Goal: Task Accomplishment & Management: Manage account settings

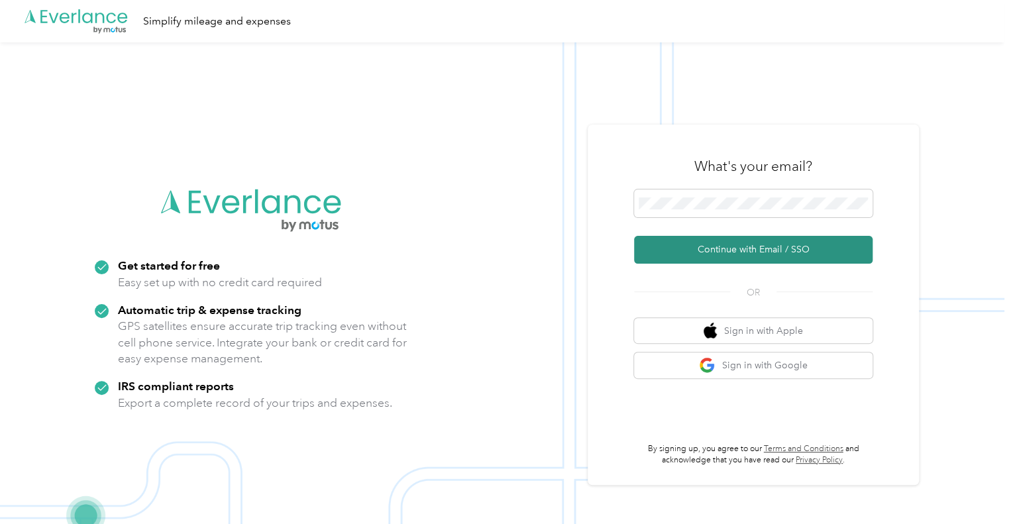
click at [756, 252] on button "Continue with Email / SSO" at bounding box center [753, 250] width 239 height 28
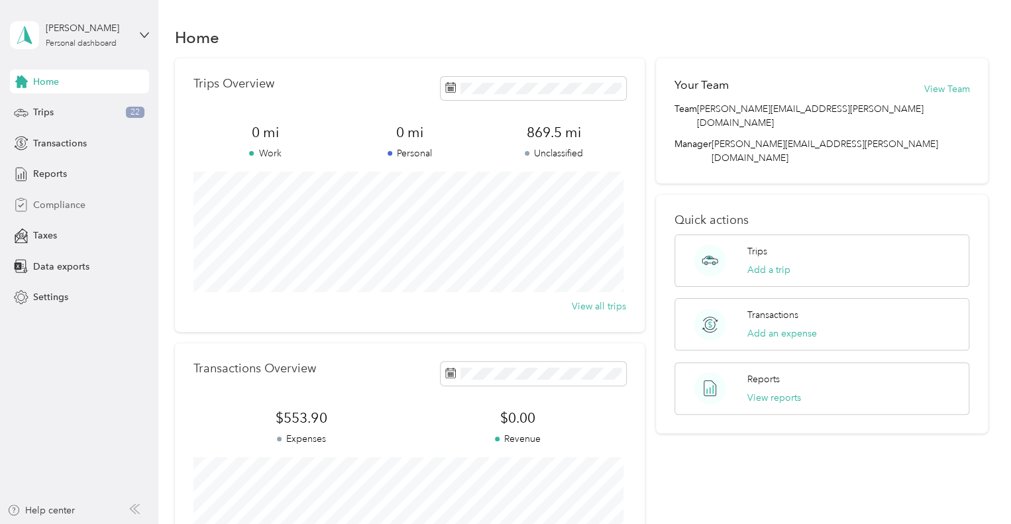
click at [60, 208] on span "Compliance" at bounding box center [59, 205] width 52 height 14
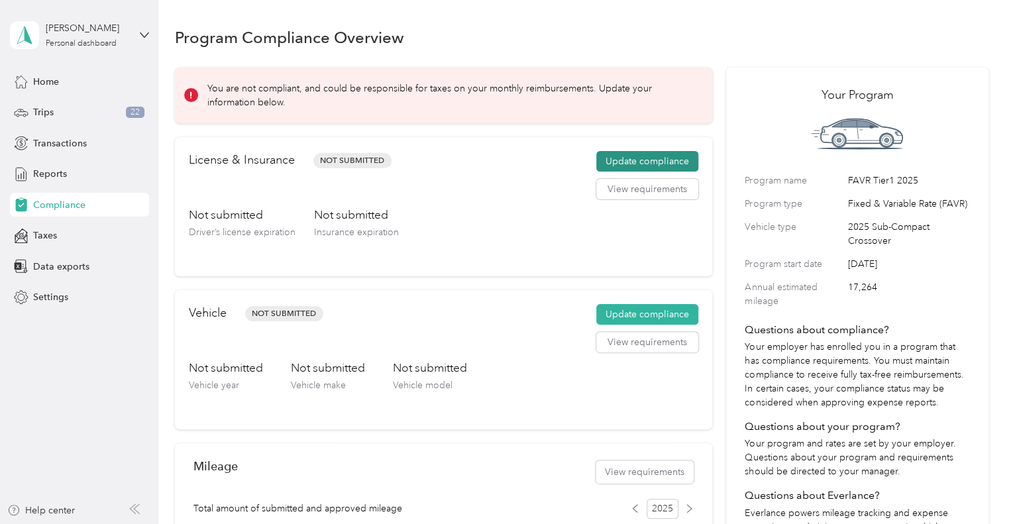
click at [652, 160] on button "Update compliance" at bounding box center [648, 161] width 102 height 21
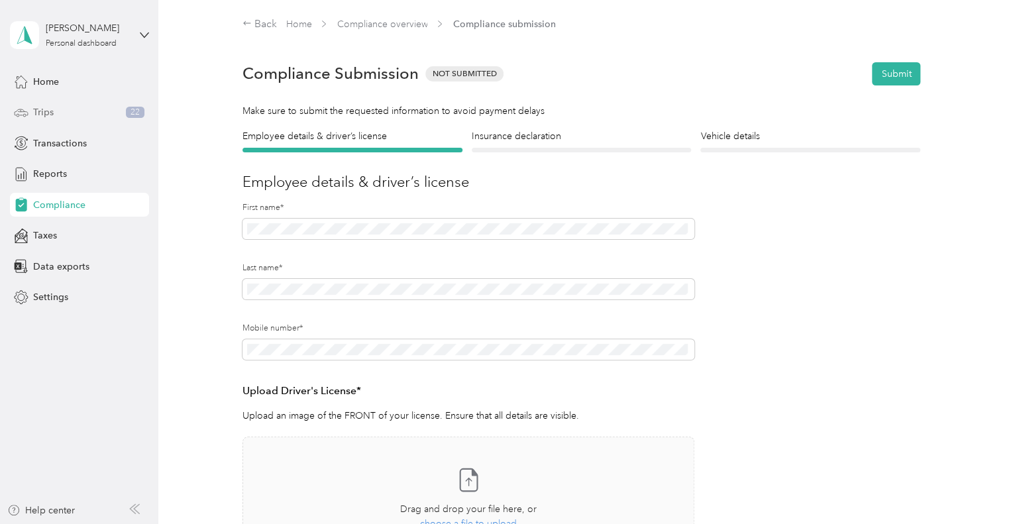
click at [43, 113] on span "Trips" at bounding box center [43, 112] width 21 height 14
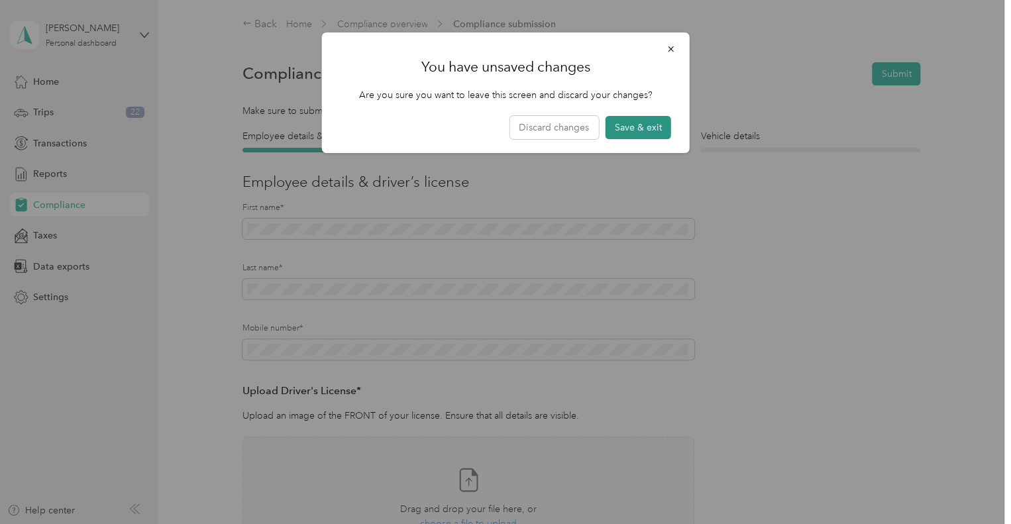
click at [640, 125] on button "Save & exit" at bounding box center [639, 127] width 66 height 23
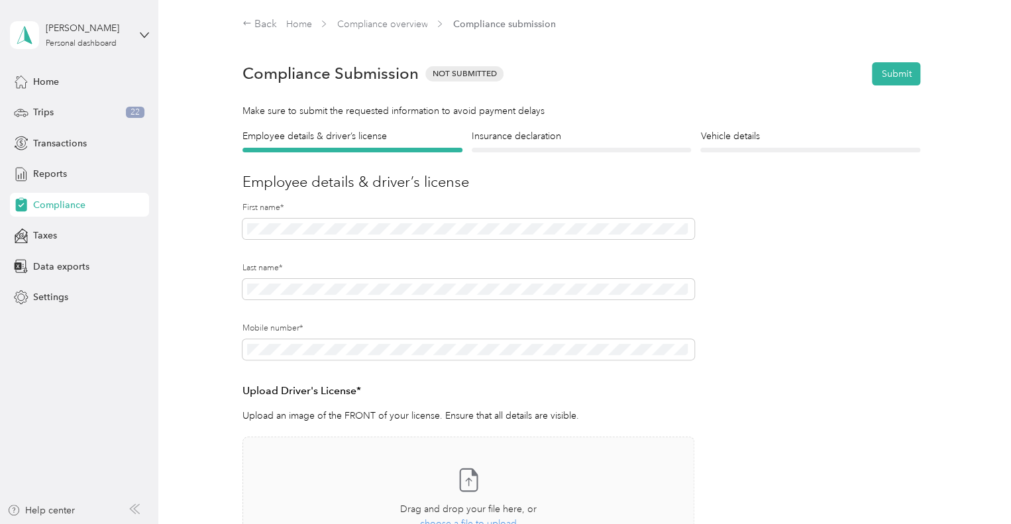
scroll to position [16, 0]
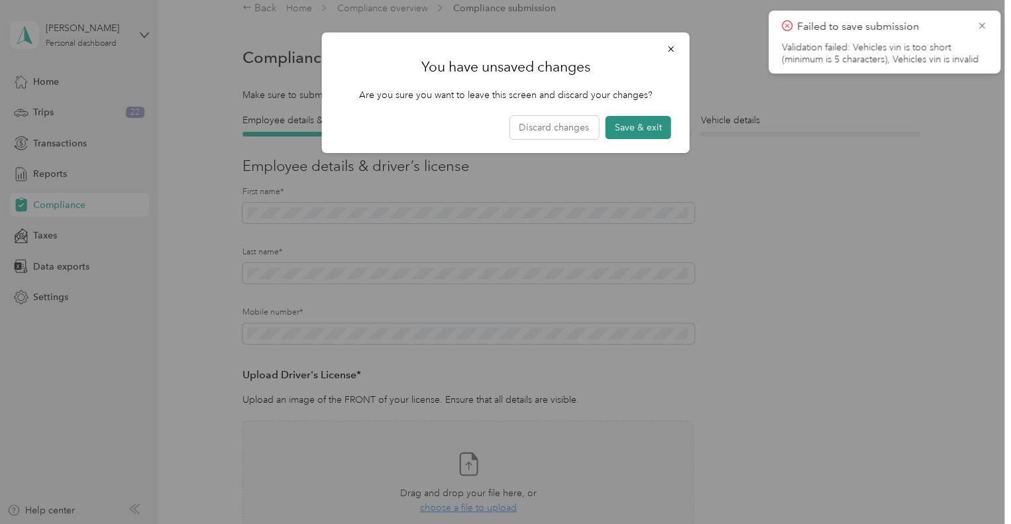
click at [638, 130] on button "Save & exit" at bounding box center [639, 127] width 66 height 23
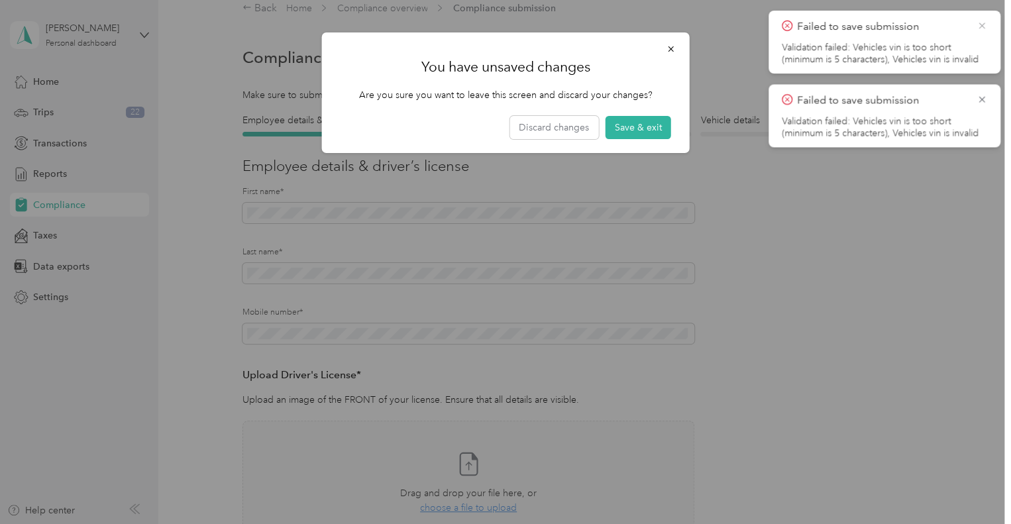
click at [985, 28] on icon at bounding box center [982, 26] width 6 height 6
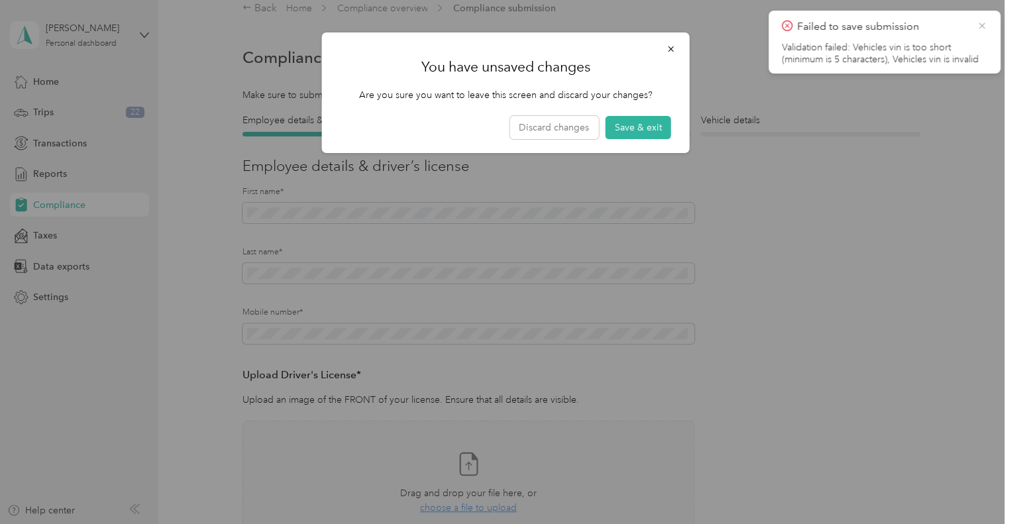
click at [982, 23] on icon at bounding box center [982, 26] width 11 height 12
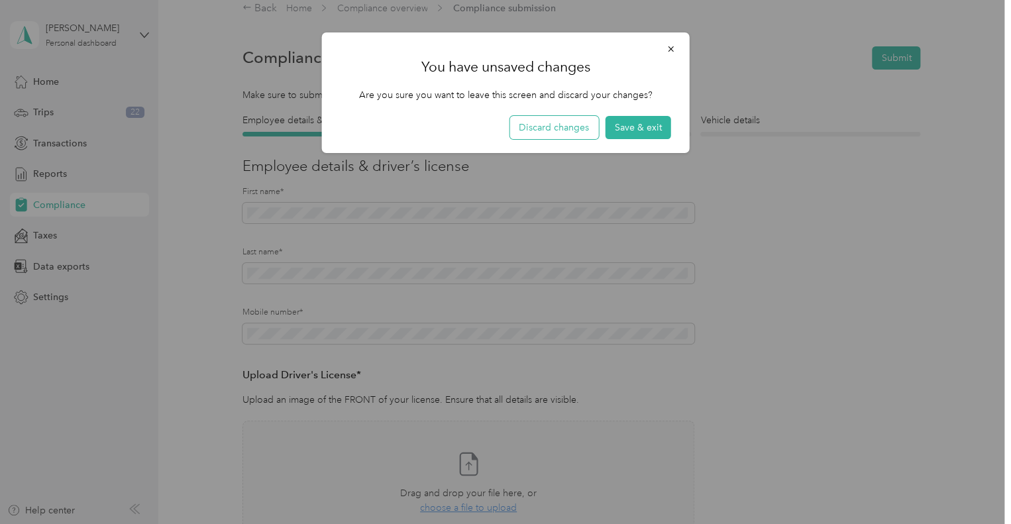
click at [561, 127] on button "Discard changes" at bounding box center [554, 127] width 89 height 23
click at [671, 46] on icon "button" at bounding box center [671, 48] width 9 height 9
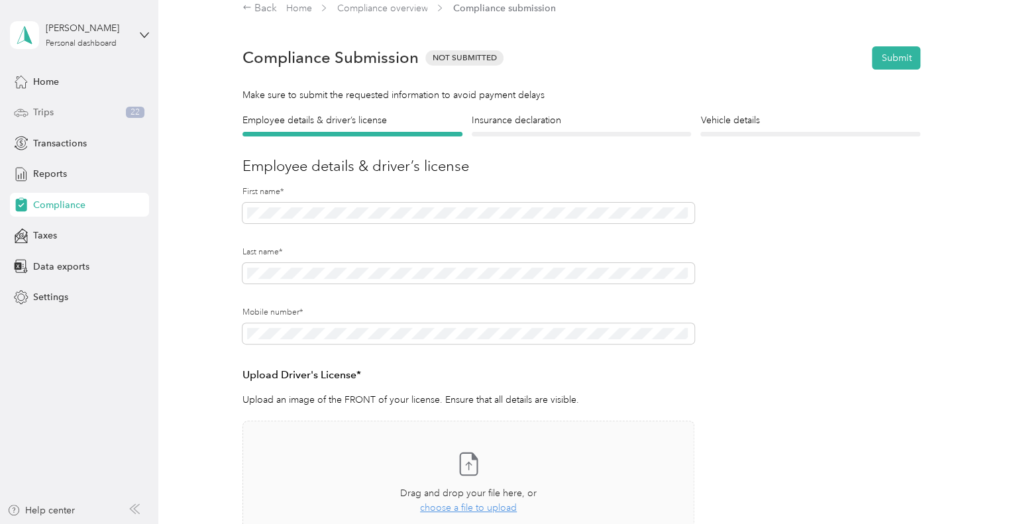
click at [46, 113] on span "Trips" at bounding box center [43, 112] width 21 height 14
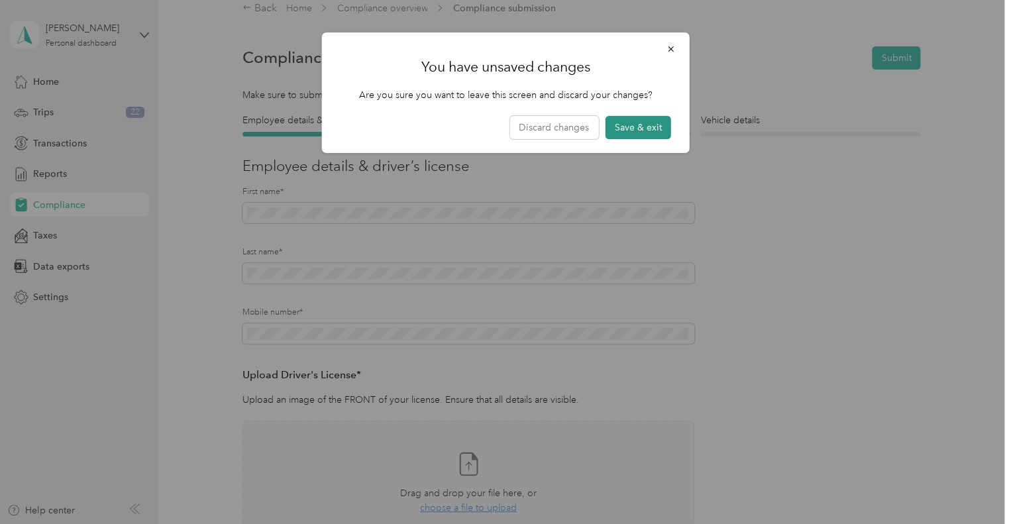
click at [640, 129] on button "Save & exit" at bounding box center [639, 127] width 66 height 23
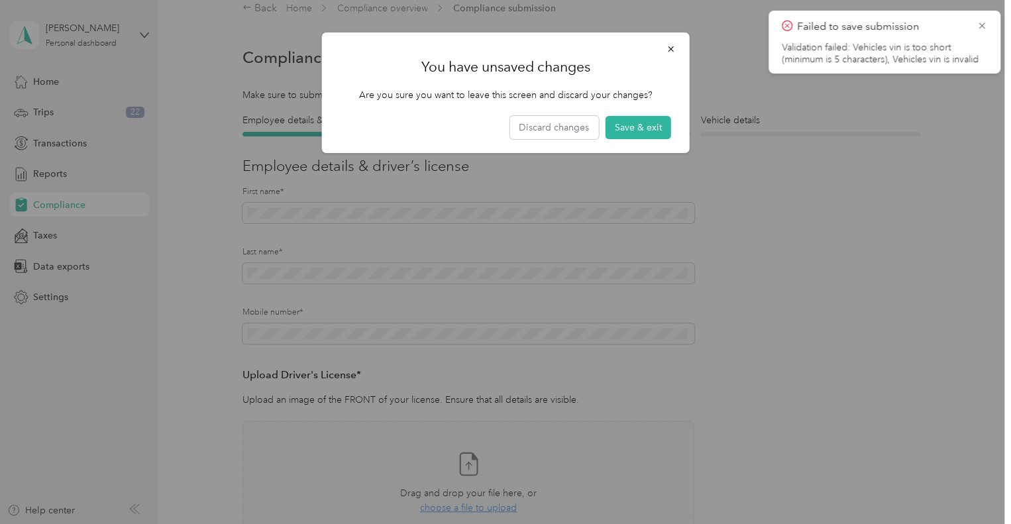
click at [640, 129] on button "Save & exit" at bounding box center [639, 127] width 66 height 23
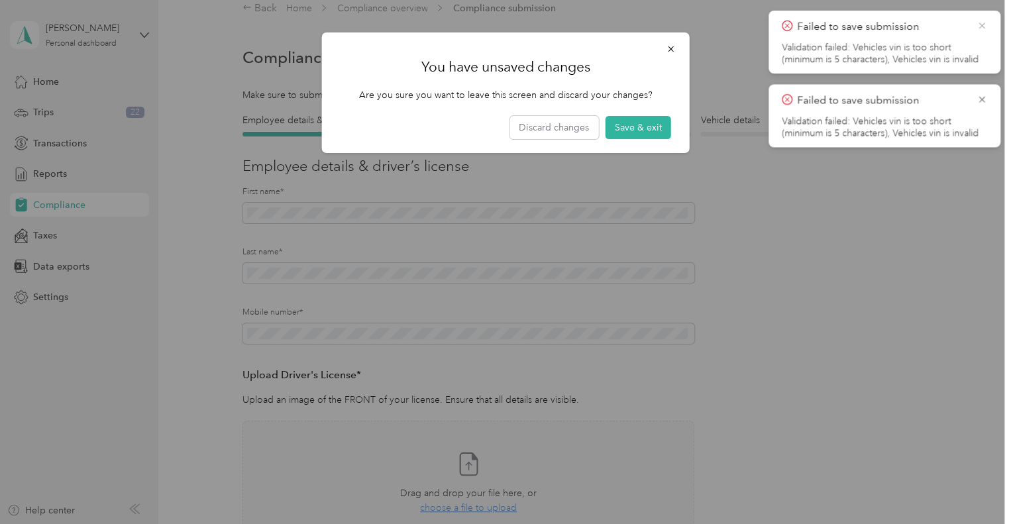
click at [983, 25] on icon at bounding box center [982, 26] width 6 height 6
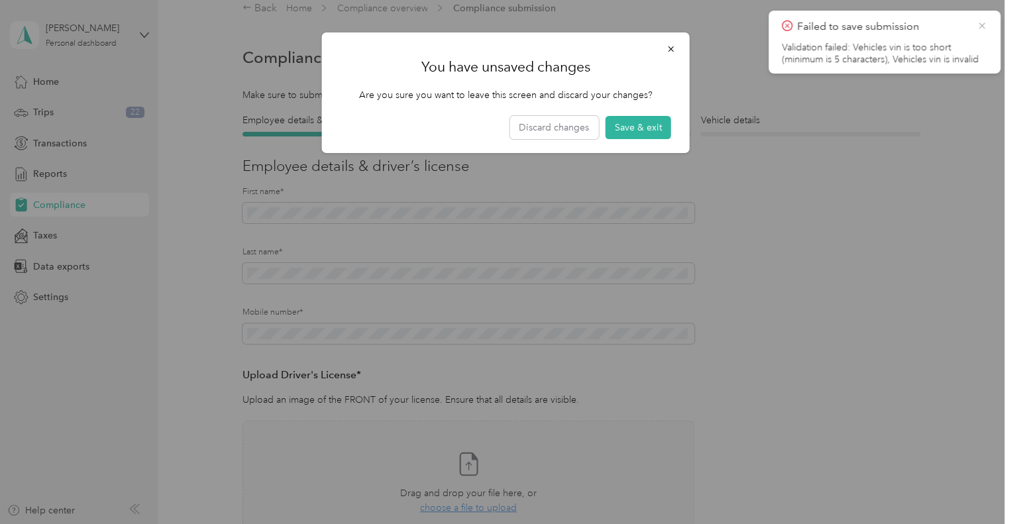
click at [983, 27] on icon at bounding box center [982, 26] width 6 height 6
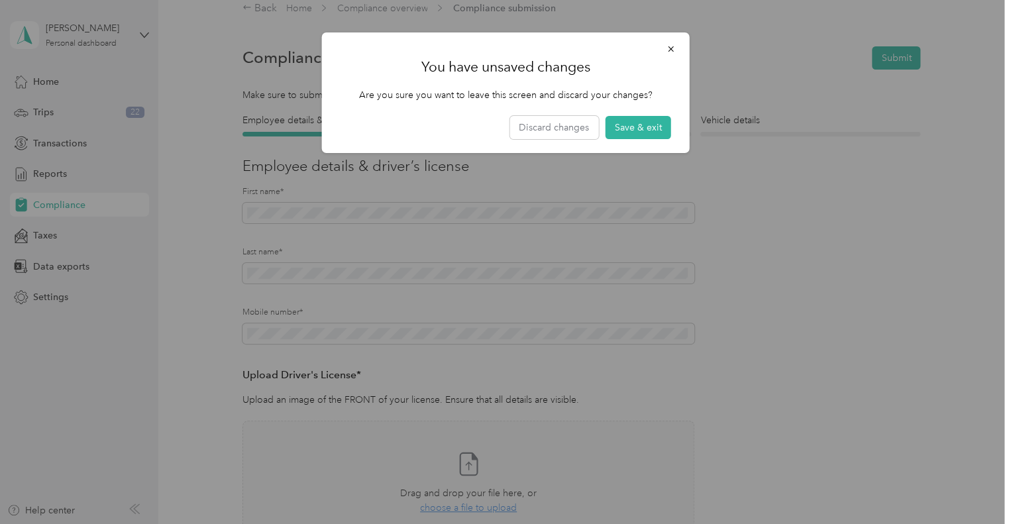
click at [107, 150] on div at bounding box center [505, 262] width 1011 height 524
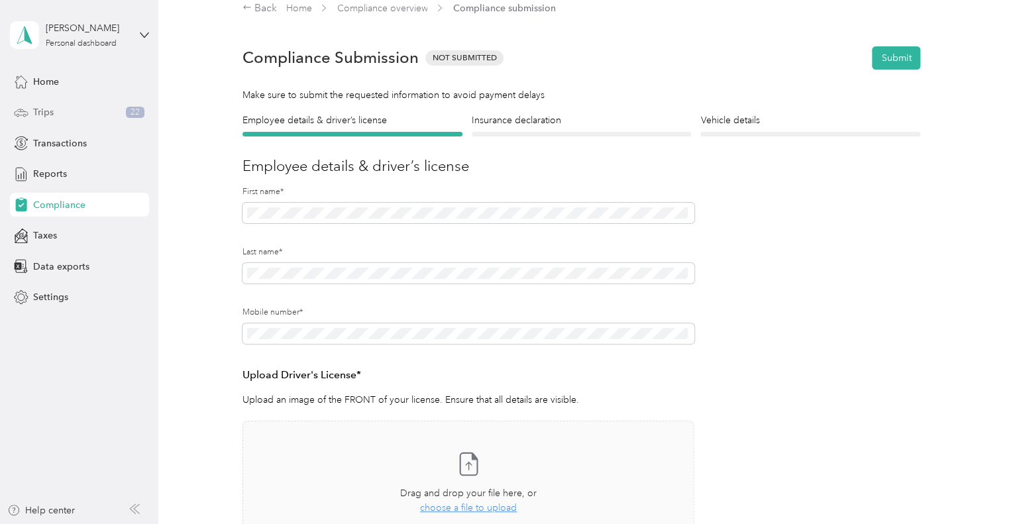
click at [40, 113] on span "Trips" at bounding box center [43, 112] width 21 height 14
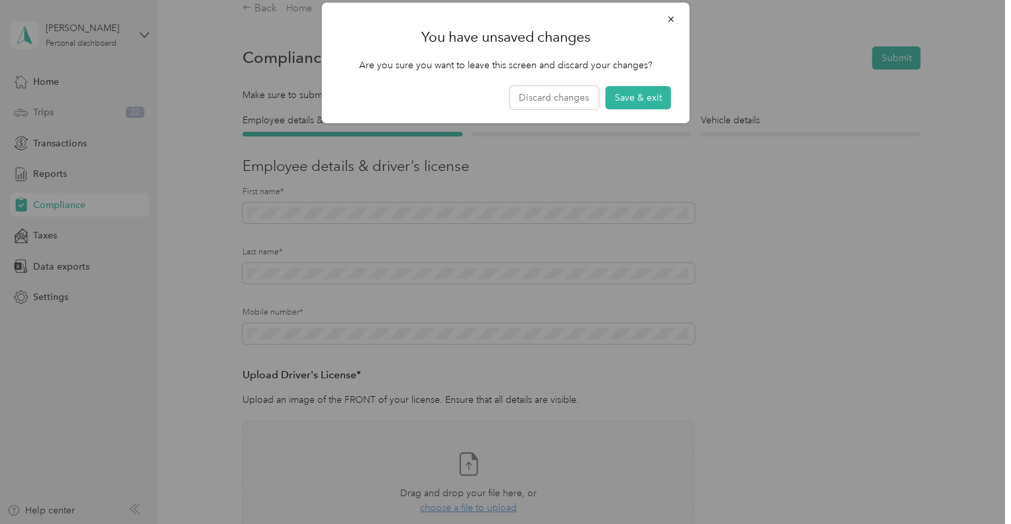
click at [40, 113] on div at bounding box center [505, 262] width 1011 height 524
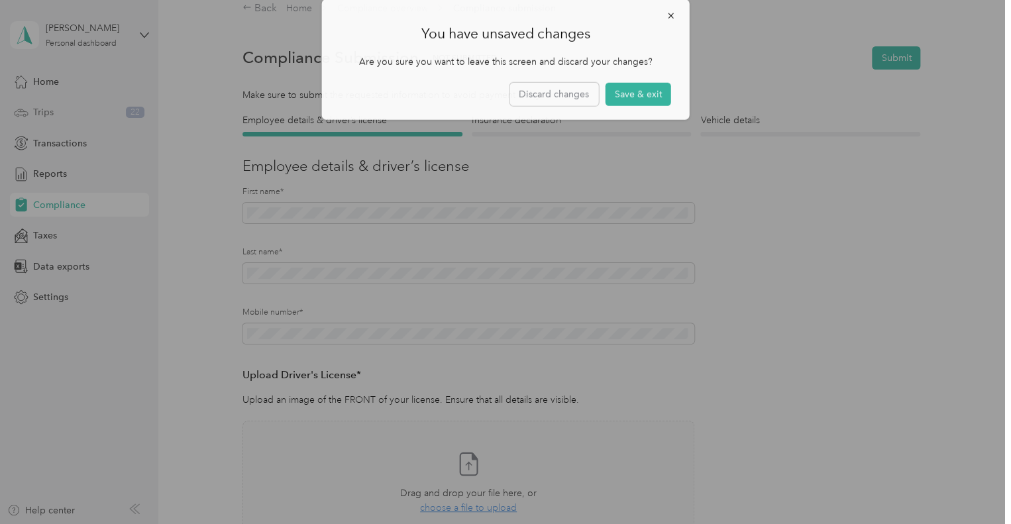
click at [40, 113] on div at bounding box center [505, 262] width 1011 height 524
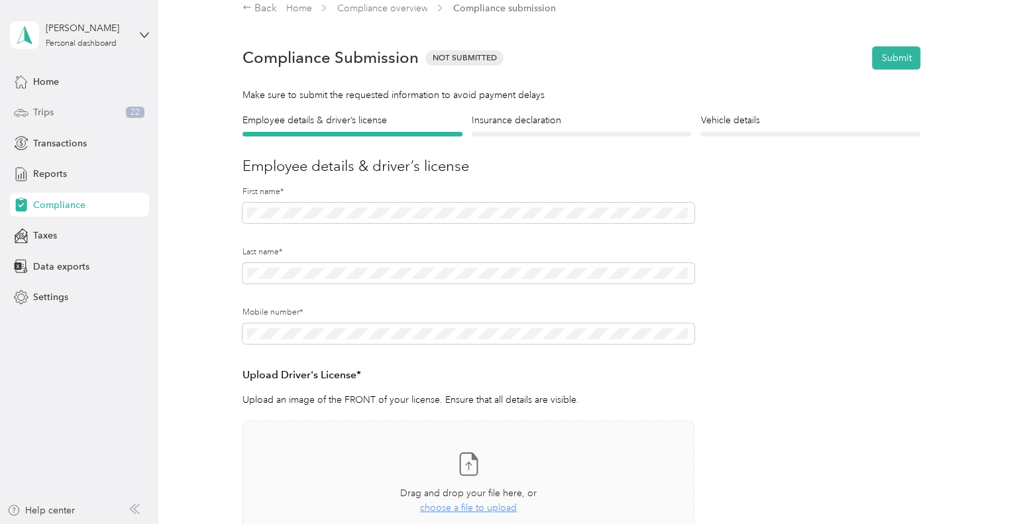
click at [40, 113] on span "Trips" at bounding box center [43, 112] width 21 height 14
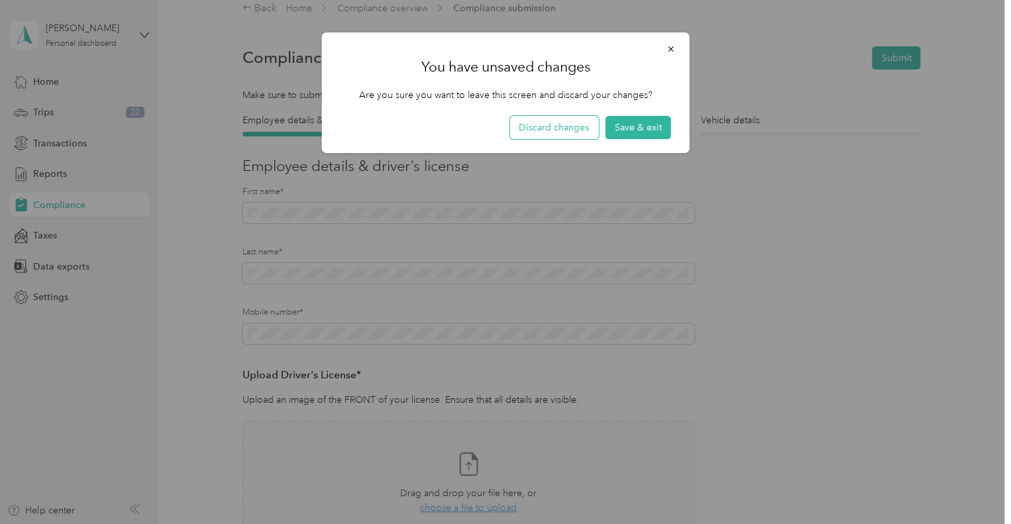
click at [544, 126] on button "Discard changes" at bounding box center [554, 127] width 89 height 23
click at [671, 47] on icon "button" at bounding box center [671, 48] width 9 height 9
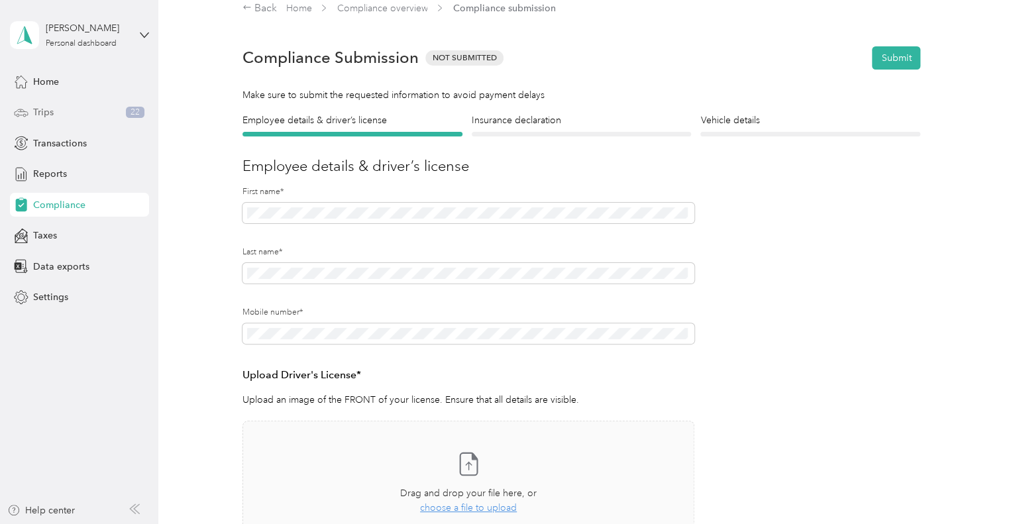
click at [42, 113] on span "Trips" at bounding box center [43, 112] width 21 height 14
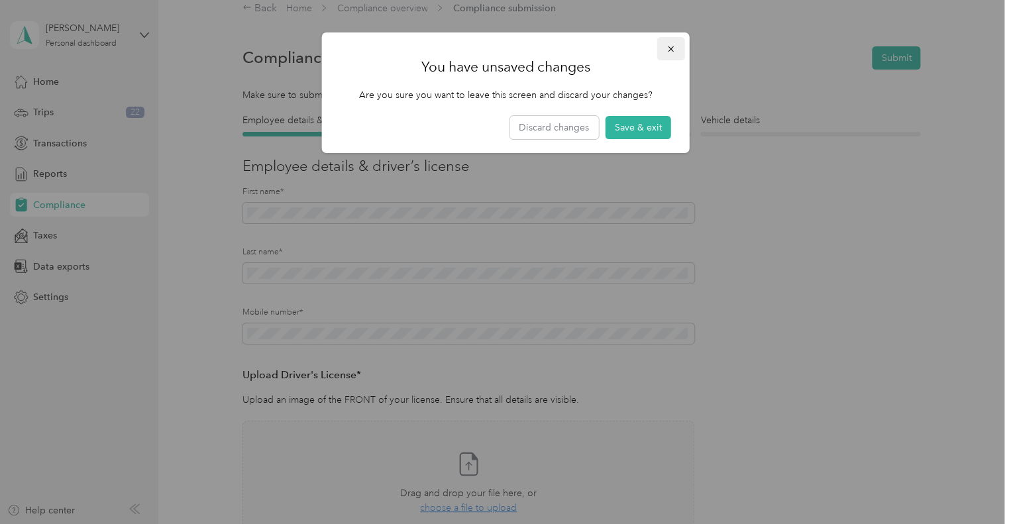
click at [668, 48] on icon "button" at bounding box center [671, 48] width 9 height 9
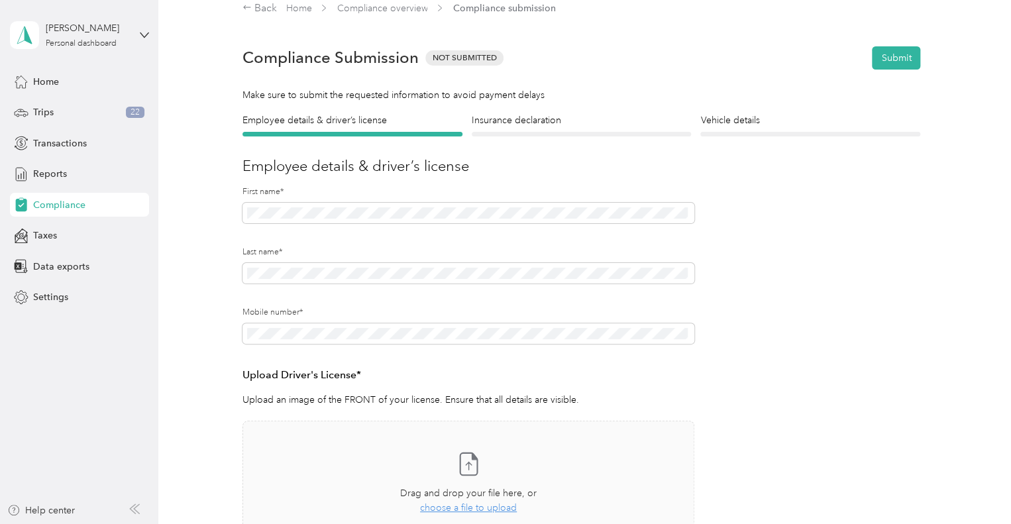
click at [894, 44] on div "Compliance Submission Not Submitted Submit" at bounding box center [582, 57] width 678 height 46
click at [888, 62] on button "Submit" at bounding box center [896, 57] width 48 height 23
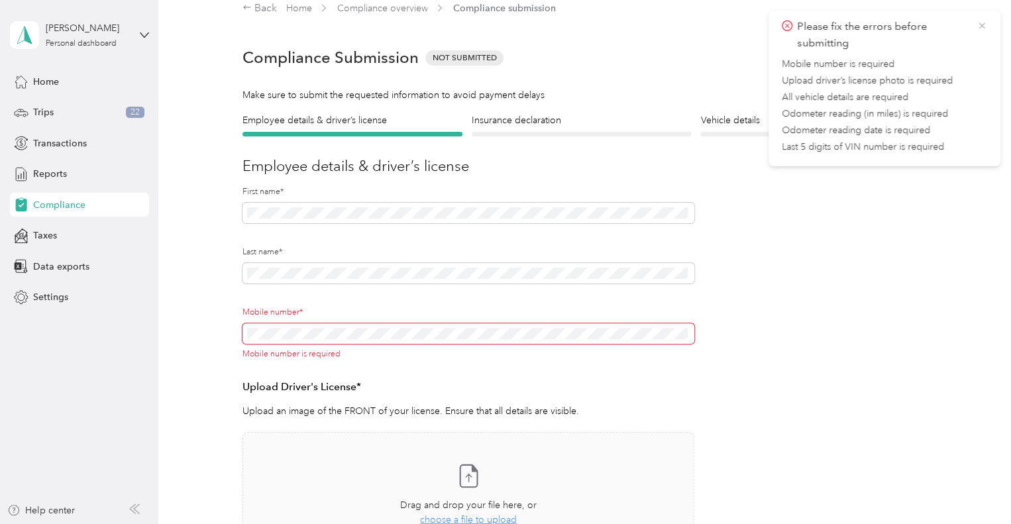
click at [981, 26] on icon at bounding box center [982, 26] width 11 height 12
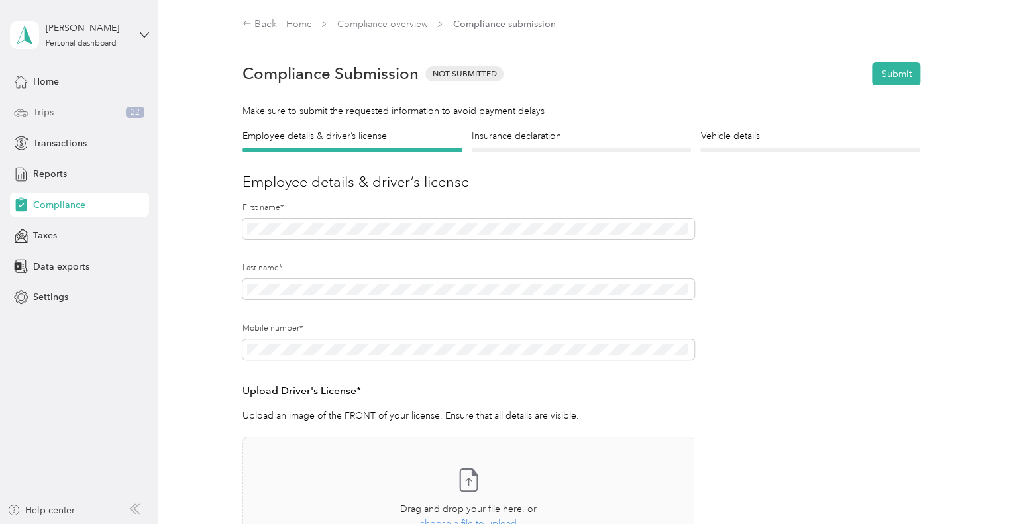
click at [49, 113] on span "Trips" at bounding box center [43, 112] width 21 height 14
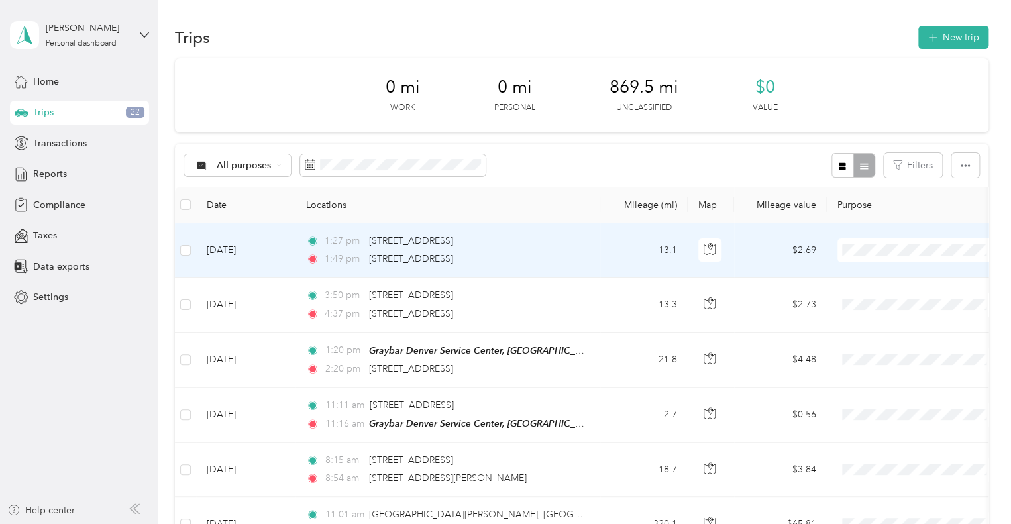
click at [887, 278] on span "Graybar Electric Company, Inc" at bounding box center [936, 273] width 132 height 14
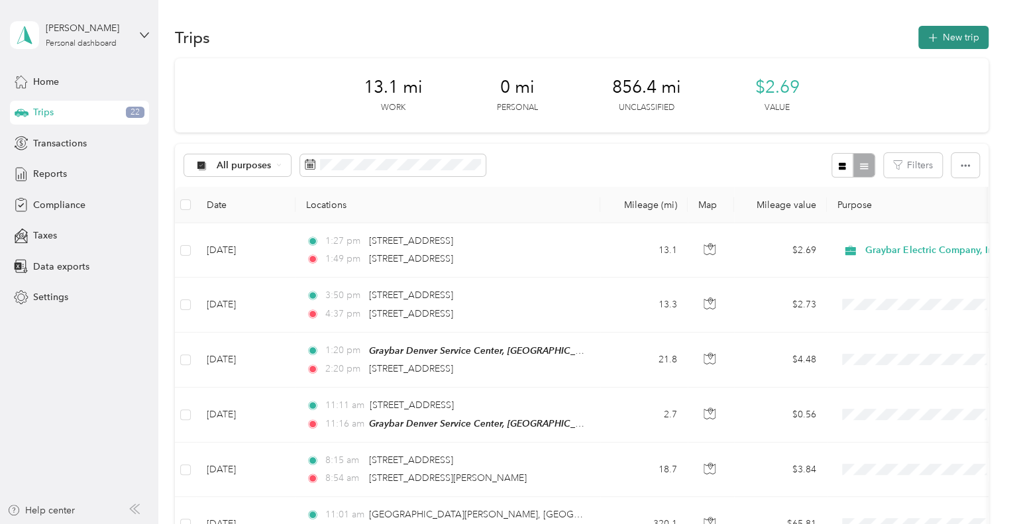
click at [949, 36] on button "New trip" at bounding box center [954, 37] width 70 height 23
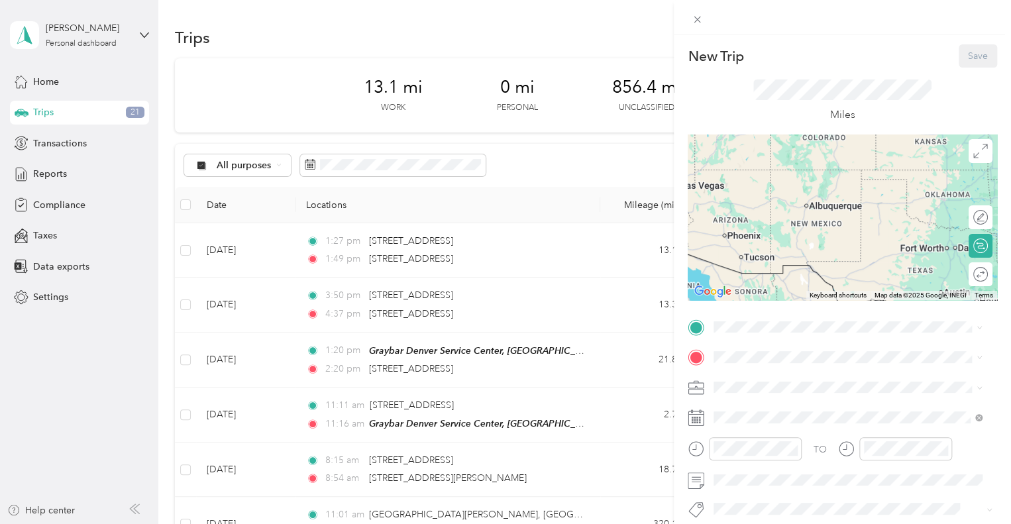
drag, startPoint x: 862, startPoint y: 181, endPoint x: 873, endPoint y: 261, distance: 81.0
click at [877, 260] on div at bounding box center [843, 218] width 310 height 166
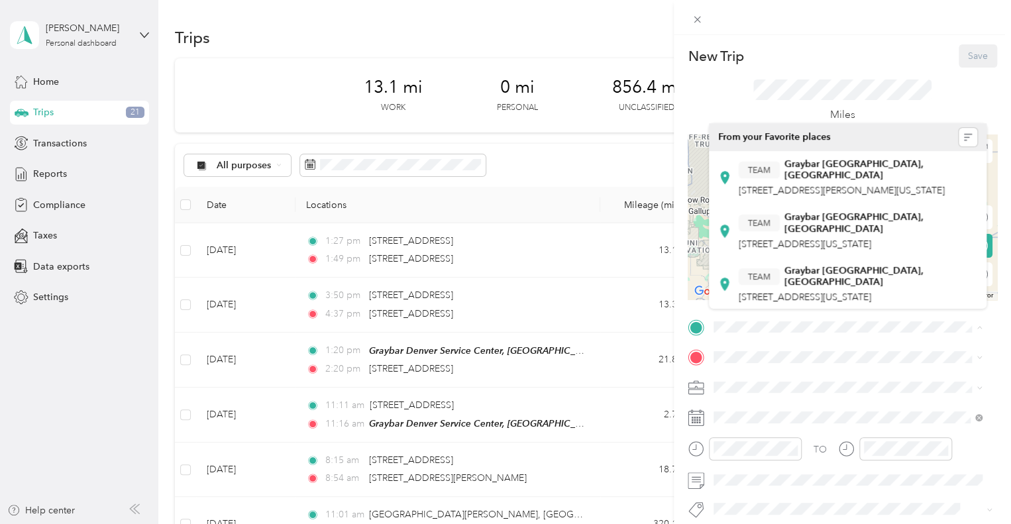
click at [901, 359] on div "New Trip Save This trip cannot be edited because it is either under review, app…" at bounding box center [843, 340] width 310 height 593
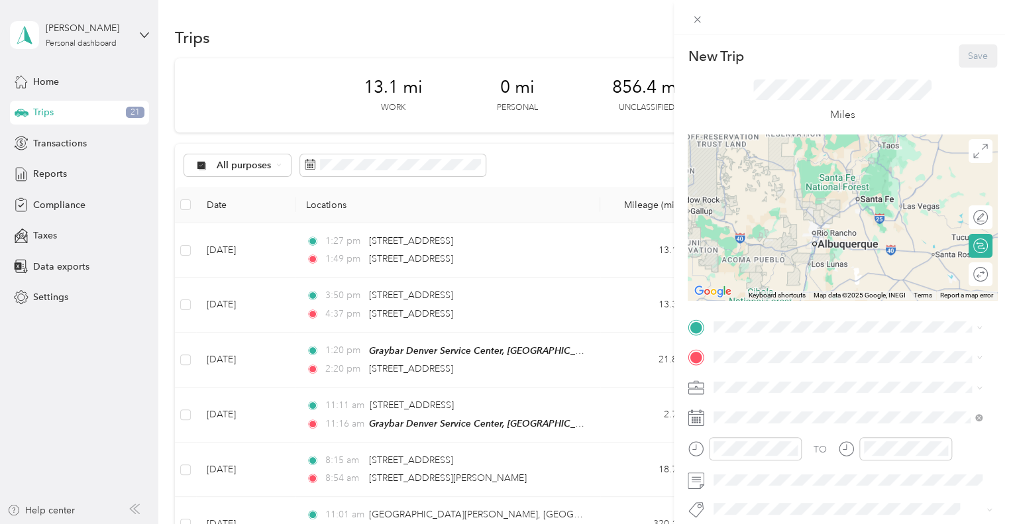
click at [48, 172] on div "New Trip Save This trip cannot be edited because it is either under review, app…" at bounding box center [505, 262] width 1011 height 524
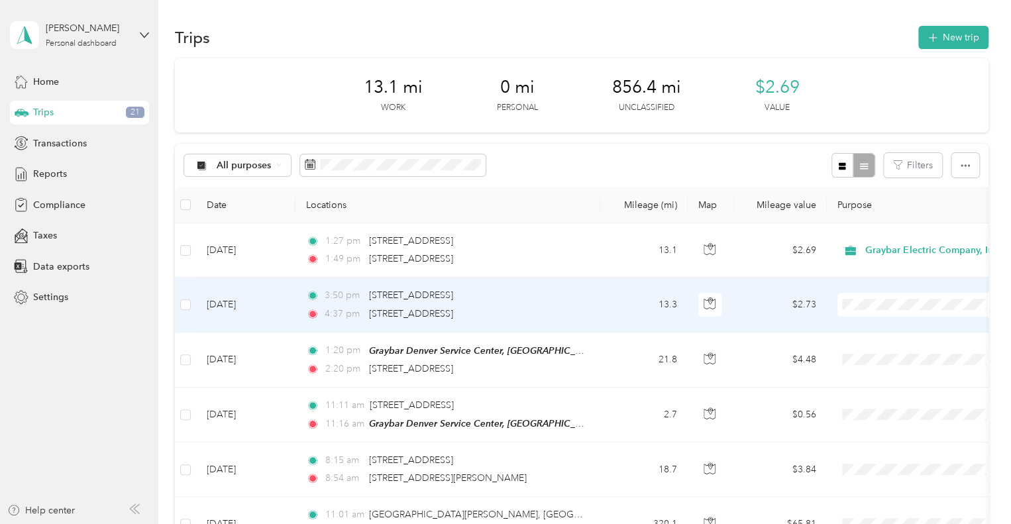
click at [878, 328] on span "Graybar Electric Company, Inc" at bounding box center [936, 325] width 132 height 14
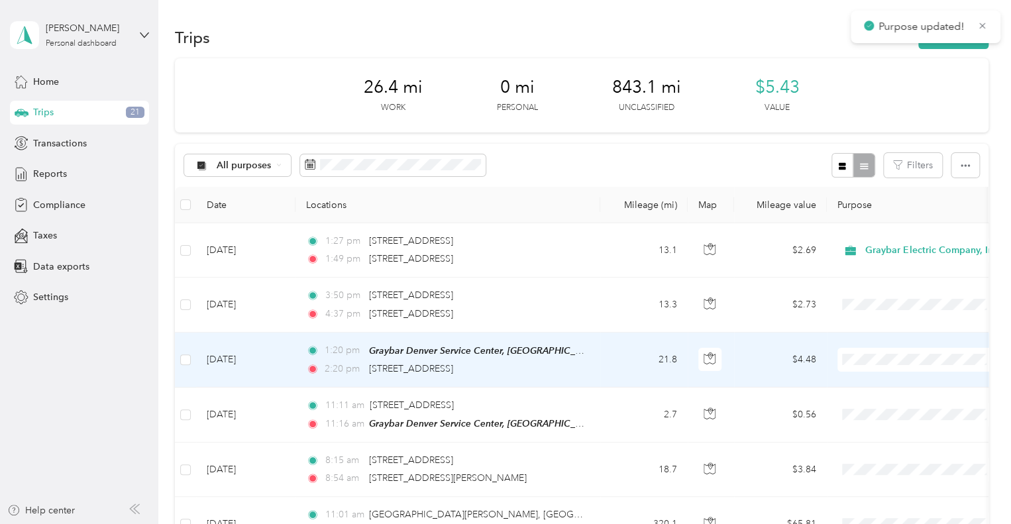
click at [893, 383] on li "Graybar Electric Company, Inc" at bounding box center [925, 376] width 174 height 23
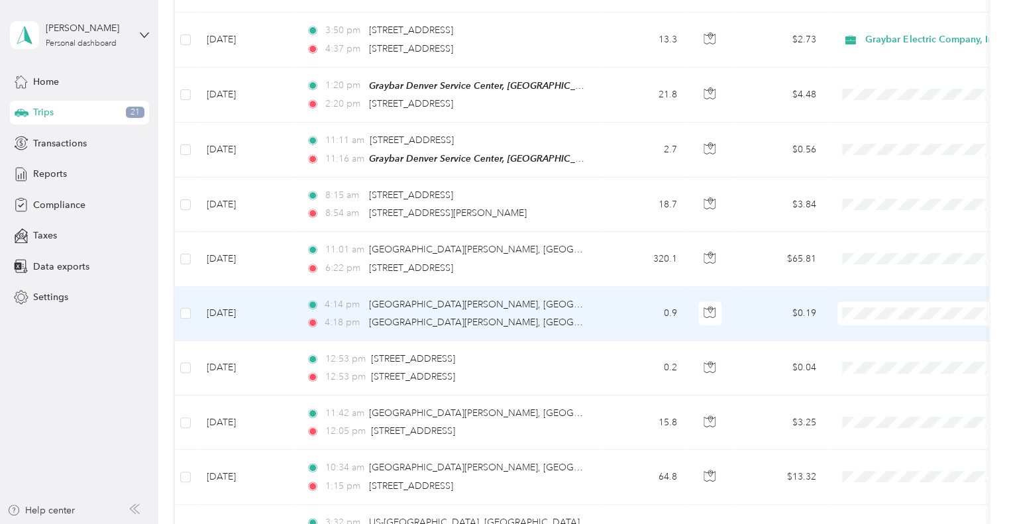
scroll to position [331, 0]
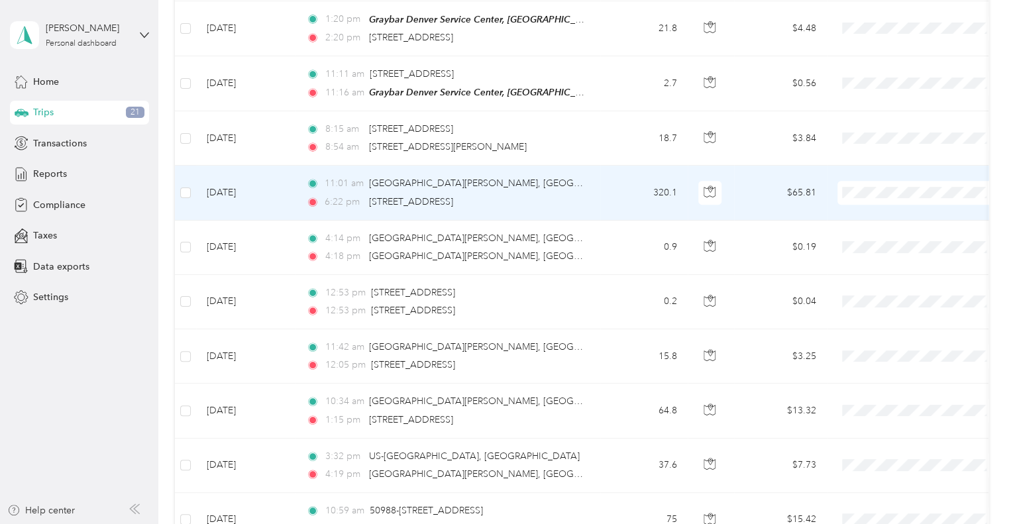
click at [885, 235] on span "Personal" at bounding box center [936, 232] width 132 height 14
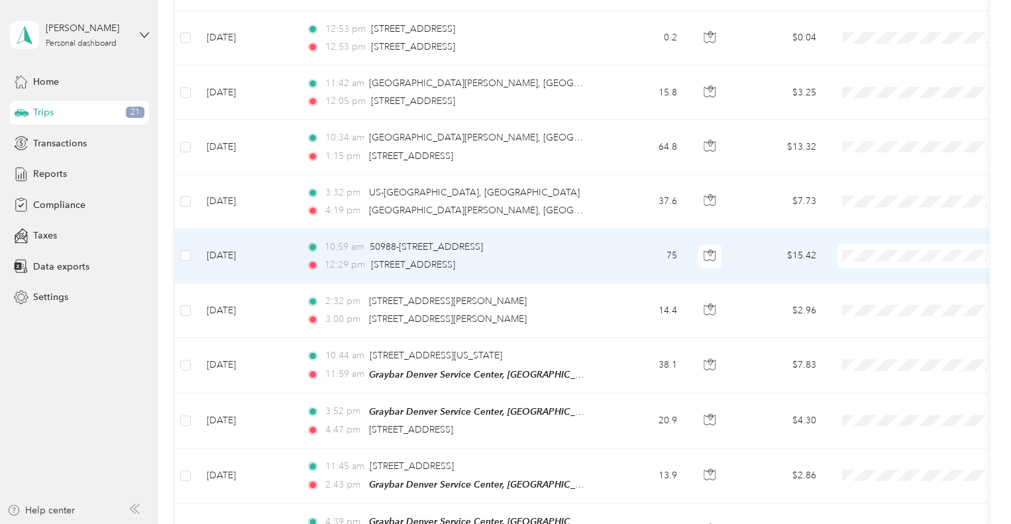
scroll to position [597, 0]
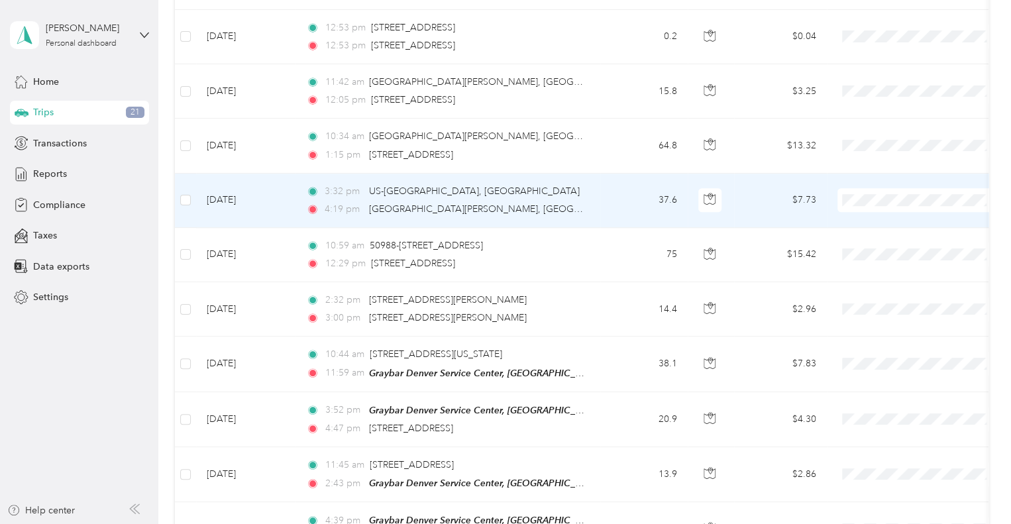
click at [880, 241] on span "Personal" at bounding box center [936, 246] width 132 height 14
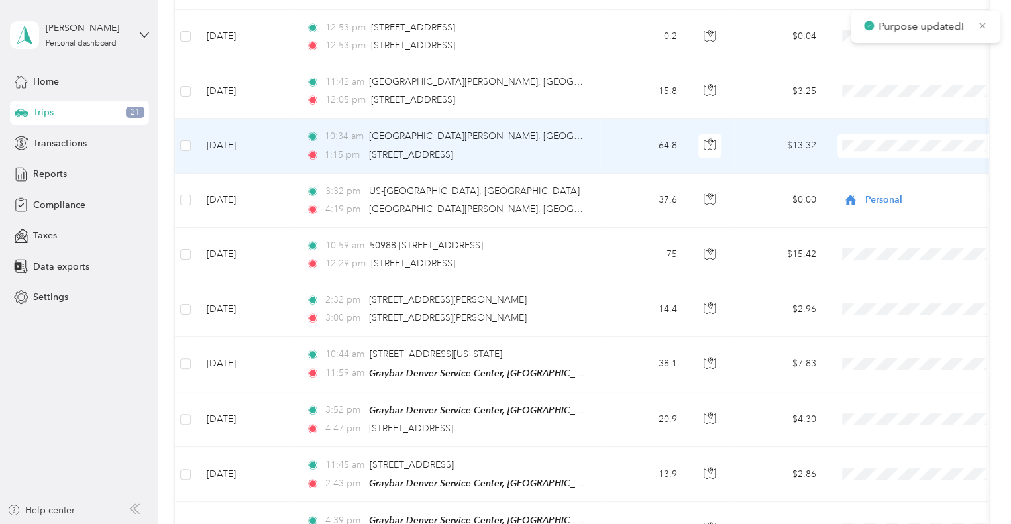
click at [885, 185] on span "Personal" at bounding box center [936, 191] width 132 height 14
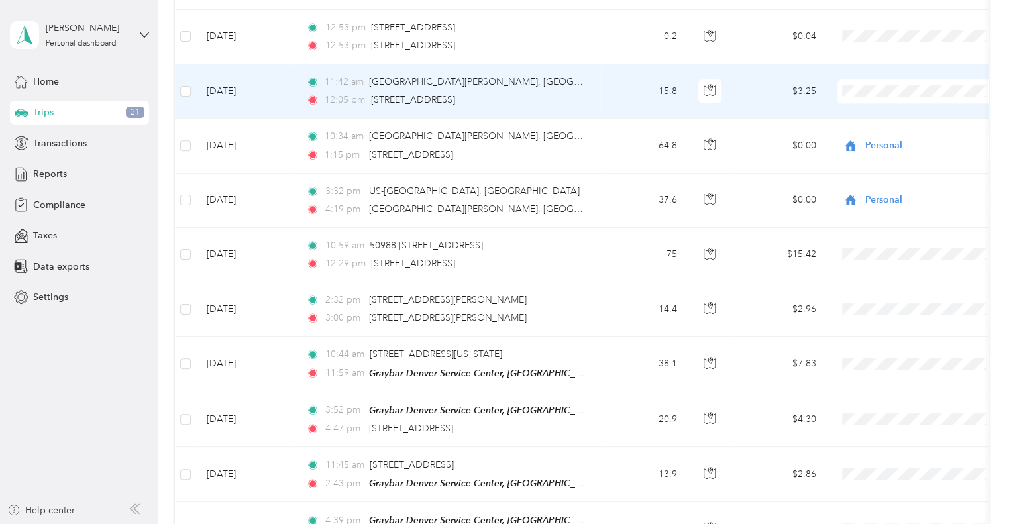
click at [883, 132] on span "Personal" at bounding box center [936, 136] width 132 height 14
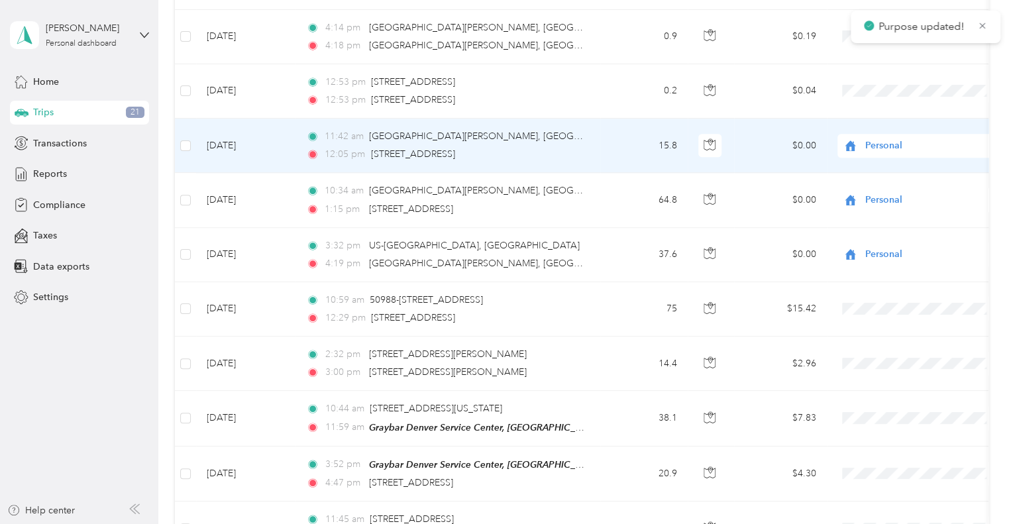
scroll to position [464, 0]
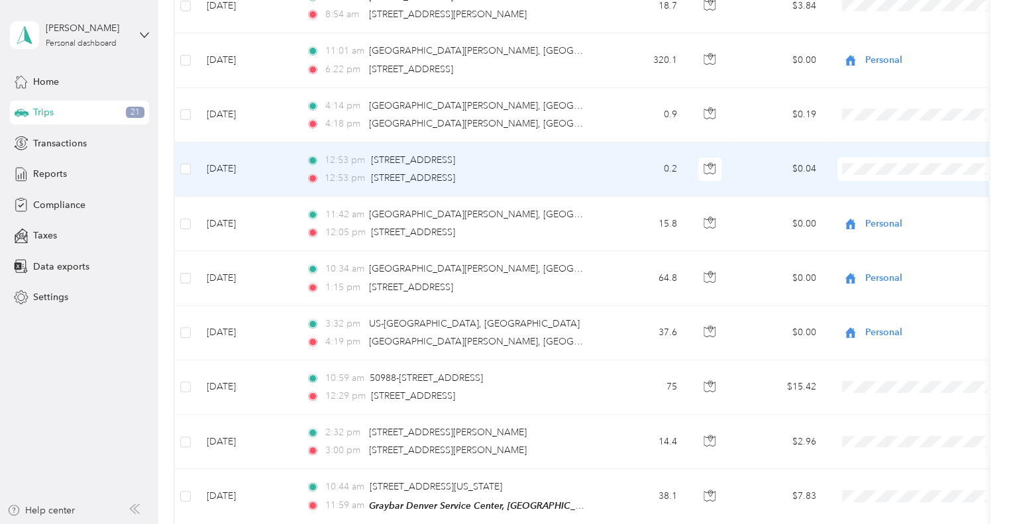
click at [888, 211] on span "Personal" at bounding box center [936, 212] width 132 height 14
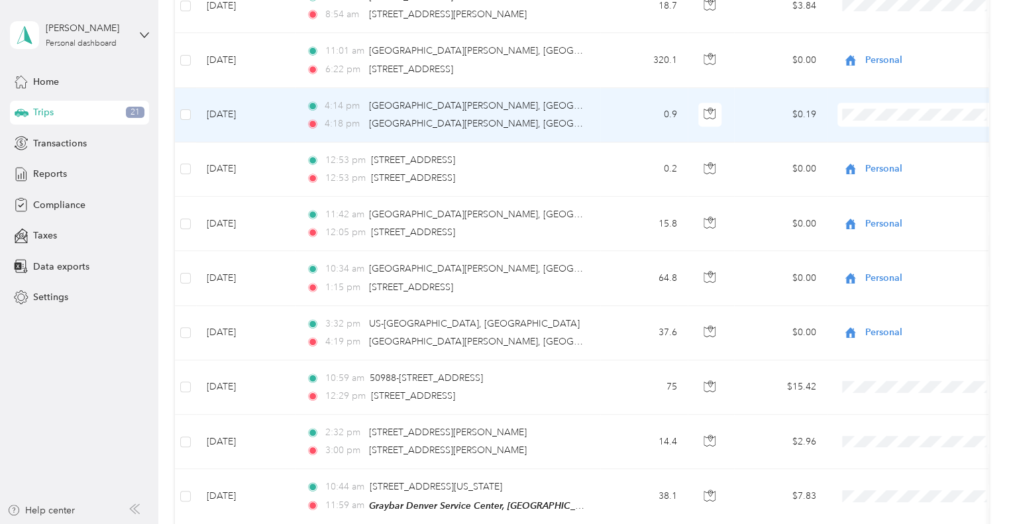
click at [887, 154] on span "Personal" at bounding box center [936, 160] width 132 height 14
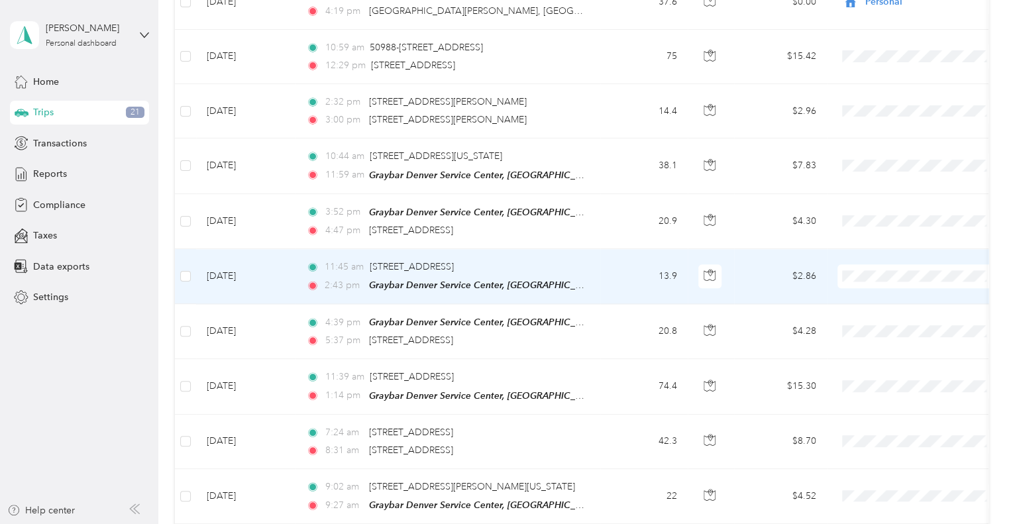
scroll to position [795, 0]
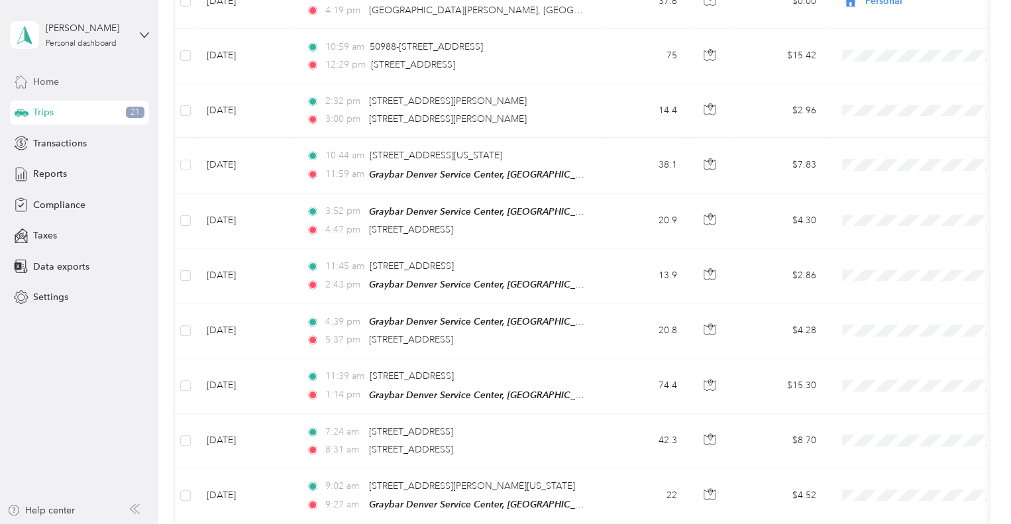
click at [52, 79] on span "Home" at bounding box center [46, 82] width 26 height 14
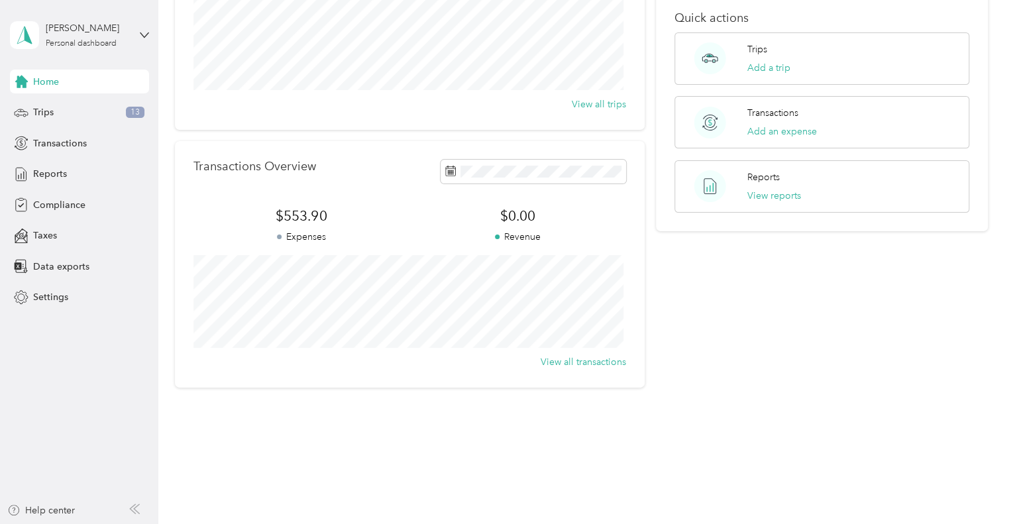
scroll to position [70, 0]
